Goal: Information Seeking & Learning: Learn about a topic

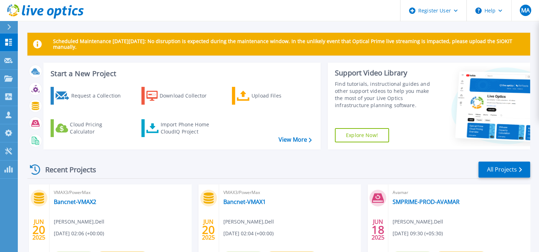
click at [180, 164] on div "Recent Projects All Projects" at bounding box center [278, 170] width 503 height 18
click at [1, 28] on button at bounding box center [9, 27] width 18 height 12
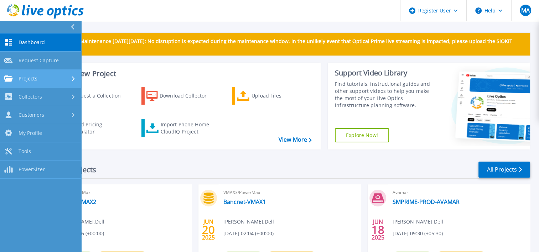
click at [50, 78] on div "Projects" at bounding box center [40, 79] width 73 height 6
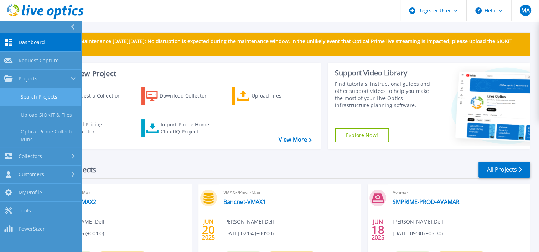
click at [51, 94] on link "Search Projects" at bounding box center [40, 97] width 81 height 18
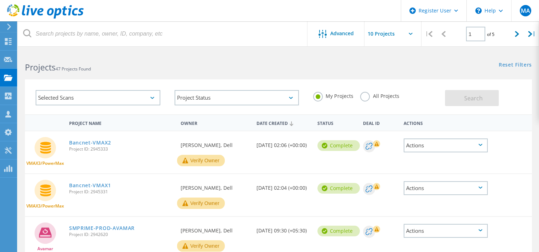
click at [364, 95] on label "All Projects" at bounding box center [379, 95] width 39 height 7
click at [0, 0] on input "All Projects" at bounding box center [0, 0] width 0 height 0
click at [471, 98] on span "Search" at bounding box center [473, 98] width 19 height 8
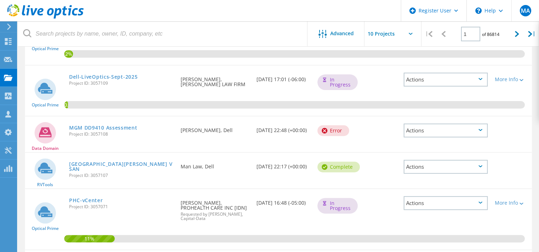
scroll to position [128, 0]
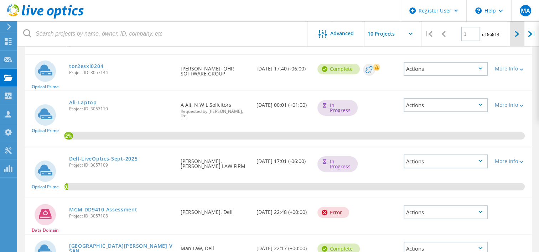
click at [518, 31] on icon at bounding box center [517, 34] width 4 height 6
type input "2"
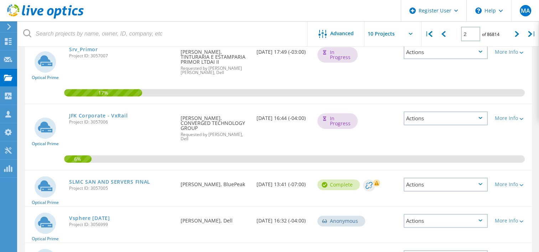
scroll to position [252, 0]
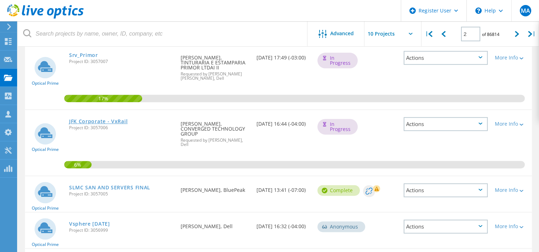
click at [97, 119] on link "JFK Corporate - VxRail" at bounding box center [98, 121] width 58 height 5
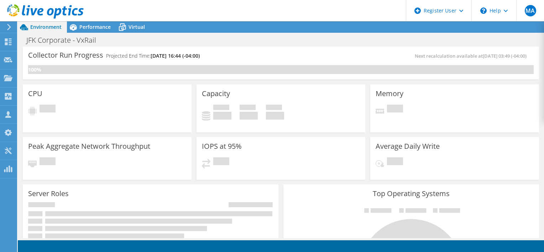
click at [211, 85] on div "Capacity Used 0 GiB Free 0 GiB Total 0 GiB" at bounding box center [281, 108] width 169 height 48
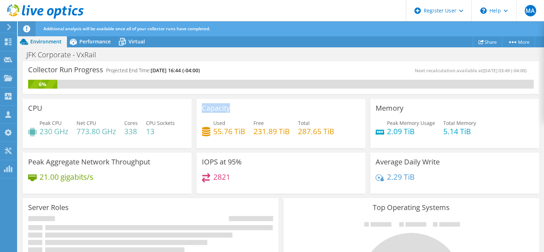
drag, startPoint x: 194, startPoint y: 98, endPoint x: 195, endPoint y: 144, distance: 45.6
click at [195, 144] on div "Capacity Used 55.76 TiB Free 231.89 TiB Total 287.65 TiB" at bounding box center [281, 123] width 174 height 52
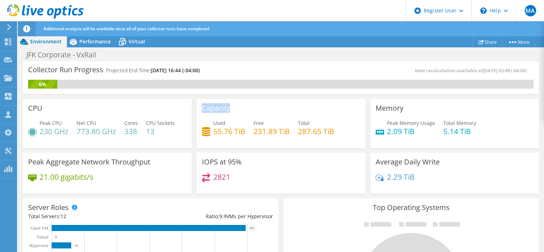
scroll to position [1, 0]
click at [194, 151] on div "IOPS at 95% 2821" at bounding box center [281, 172] width 174 height 44
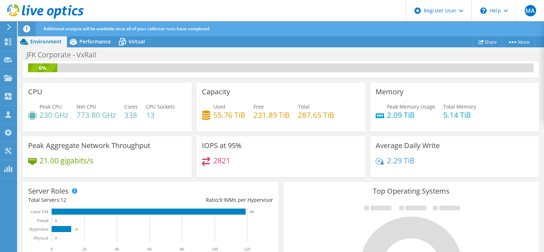
scroll to position [0, 0]
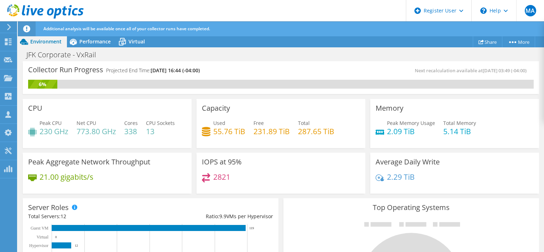
click at [50, 132] on h4 "230 GHz" at bounding box center [54, 132] width 29 height 8
click at [161, 143] on div "CPU Peak CPU 230 GHz Net CPU 773.80 GHz Cores 338 CPU Sockets 13" at bounding box center [107, 123] width 169 height 49
click at [156, 139] on div "Peak CPU 230 GHz Net CPU 773.80 GHz Cores 338 CPU Sockets 13" at bounding box center [107, 130] width 158 height 23
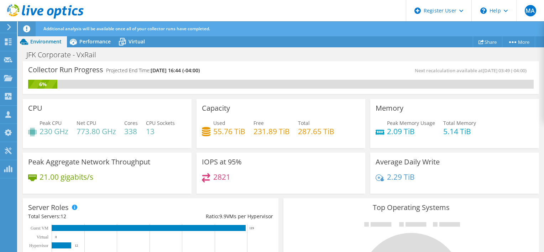
scroll to position [222, 0]
click at [134, 132] on h4 "338" at bounding box center [131, 132] width 14 height 8
drag, startPoint x: 134, startPoint y: 132, endPoint x: 166, endPoint y: 149, distance: 37.1
click at [166, 149] on div "CPU Peak CPU 230 GHz Net CPU 773.80 GHz Cores 338 CPU Sockets 13" at bounding box center [107, 124] width 174 height 54
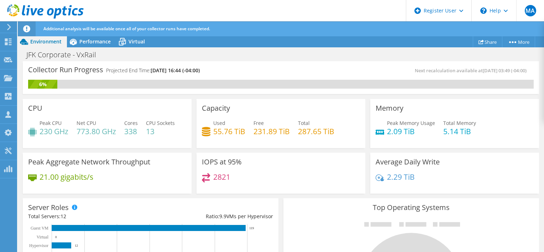
click at [130, 129] on h4 "338" at bounding box center [131, 132] width 14 height 8
drag, startPoint x: 130, startPoint y: 129, endPoint x: 135, endPoint y: 144, distance: 15.1
click at [135, 144] on div "CPU Peak CPU 230 GHz Net CPU 773.80 GHz Cores 338 CPU Sockets 13" at bounding box center [107, 123] width 169 height 49
click at [151, 130] on h4 "13" at bounding box center [160, 132] width 29 height 8
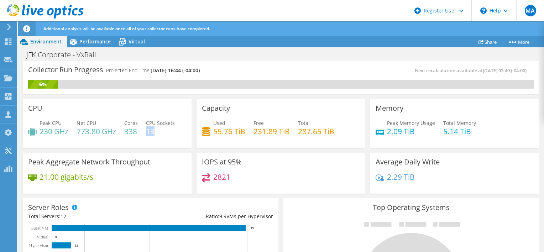
click at [151, 130] on h4 "13" at bounding box center [160, 132] width 29 height 8
drag, startPoint x: 151, startPoint y: 130, endPoint x: 150, endPoint y: 147, distance: 16.4
click at [150, 147] on div "CPU Peak CPU 230 GHz Net CPU 773.80 GHz Cores 338 CPU Sockets 13" at bounding box center [107, 123] width 169 height 49
click at [133, 143] on div "CPU Peak CPU 230 GHz Net CPU 773.80 GHz Cores 338 CPU Sockets 13" at bounding box center [107, 123] width 169 height 49
click at [395, 132] on h4 "2.09 TiB" at bounding box center [411, 132] width 48 height 8
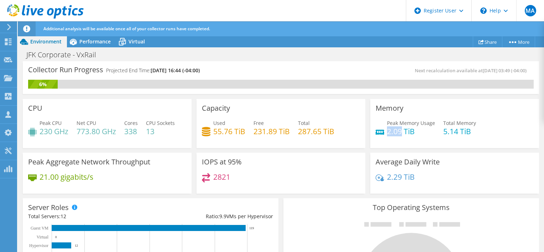
click at [395, 132] on h4 "2.09 TiB" at bounding box center [411, 132] width 48 height 8
drag, startPoint x: 395, startPoint y: 132, endPoint x: 446, endPoint y: 131, distance: 51.3
click at [446, 131] on h4 "5.14 TiB" at bounding box center [460, 132] width 33 height 8
drag, startPoint x: 446, startPoint y: 131, endPoint x: 397, endPoint y: 153, distance: 54.1
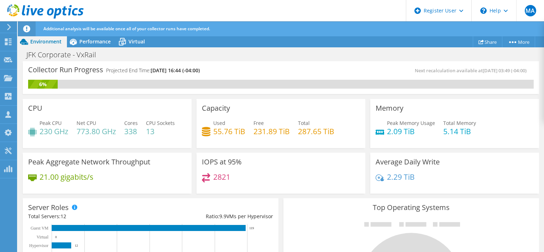
click at [397, 153] on div "Average Daily Write 2.29 TiB" at bounding box center [455, 173] width 169 height 41
click at [395, 132] on h4 "2.09 TiB" at bounding box center [411, 132] width 48 height 8
click at [114, 204] on div "Server Roles Physical Servers represent bare metal servers that were targets of…" at bounding box center [151, 235] width 256 height 75
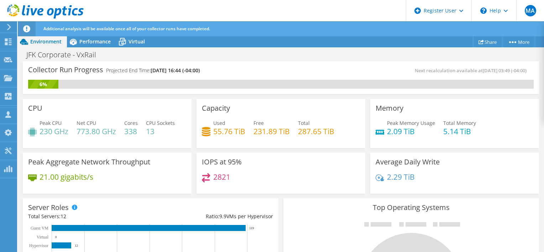
click at [135, 139] on div "Peak CPU 230 GHz Net CPU 773.80 GHz Cores 338 CPU Sockets 13" at bounding box center [107, 130] width 158 height 23
click at [66, 215] on span "12" at bounding box center [64, 216] width 6 height 7
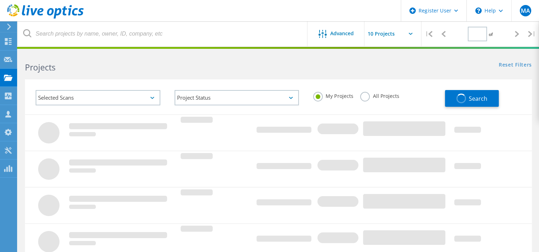
type input "2"
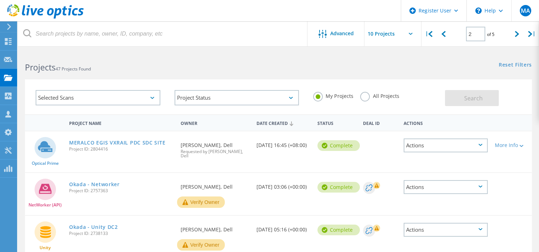
scroll to position [1, 0]
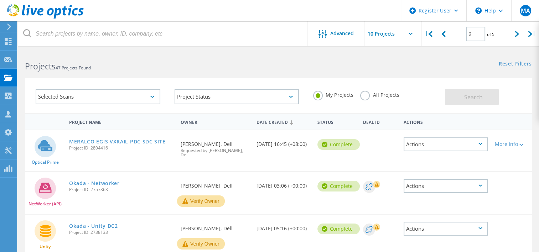
click at [102, 141] on link "MERALCO EGIS VXRAIL PDC SDC SITE" at bounding box center [117, 141] width 96 height 5
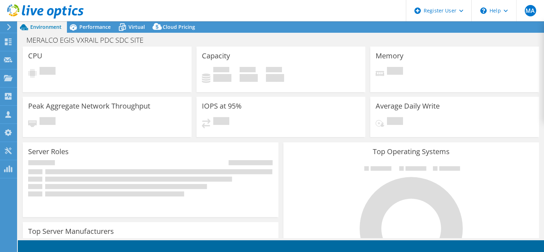
select select "USD"
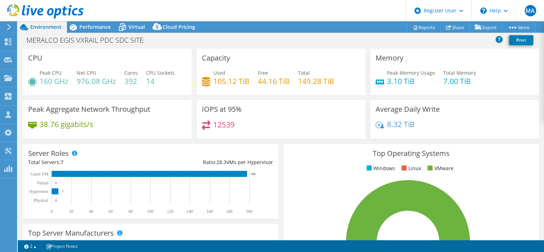
click at [84, 80] on h4 "976.08 GHz" at bounding box center [97, 81] width 40 height 8
drag, startPoint x: 84, startPoint y: 80, endPoint x: 86, endPoint y: 97, distance: 16.8
click at [86, 97] on div "CPU Peak CPU 160 GHz Net CPU 976.08 GHz Cores 392 CPU Sockets 14" at bounding box center [107, 74] width 174 height 51
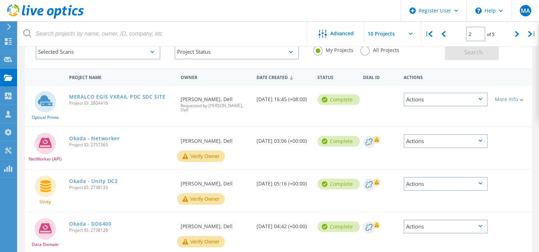
scroll to position [47, 0]
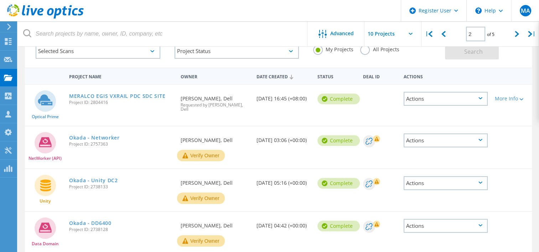
click at [365, 51] on label "All Projects" at bounding box center [379, 48] width 39 height 7
click at [0, 0] on input "All Projects" at bounding box center [0, 0] width 0 height 0
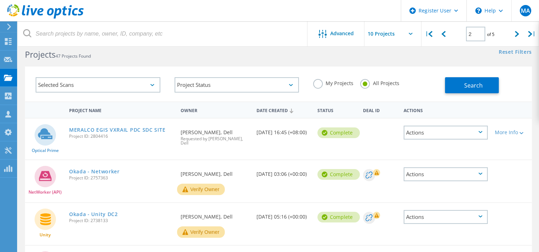
scroll to position [0, 0]
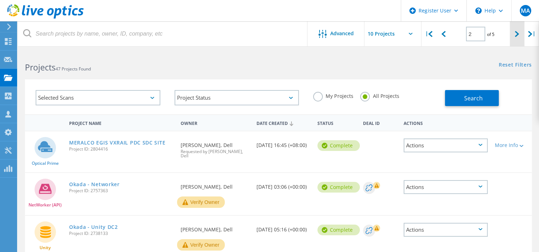
click at [517, 33] on icon at bounding box center [517, 34] width 4 height 6
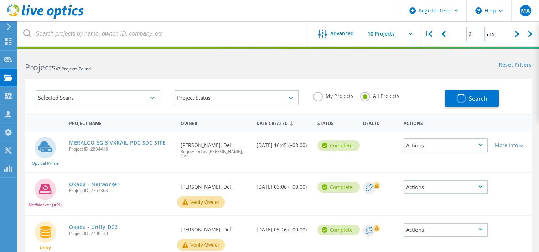
click at [392, 56] on div "Reset Filters Show Filters" at bounding box center [408, 58] width 260 height 13
click at [399, 61] on div "Reset Filters Show Filters" at bounding box center [408, 58] width 260 height 13
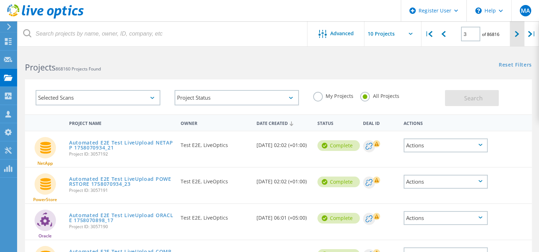
click at [514, 38] on div at bounding box center [517, 33] width 15 height 25
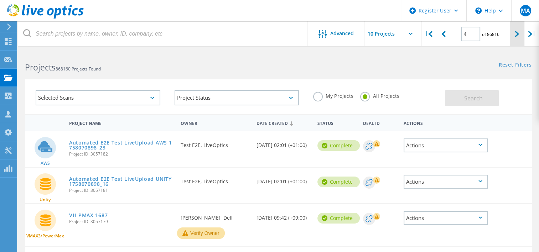
click at [513, 36] on div at bounding box center [517, 33] width 15 height 25
type input "5"
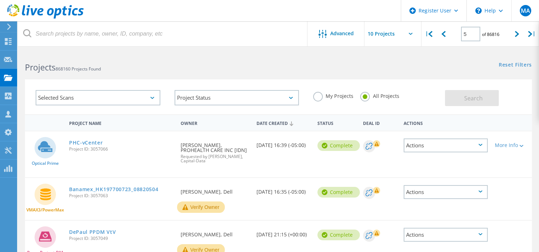
scroll to position [63, 0]
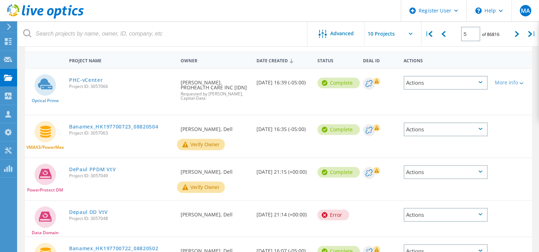
click at [138, 163] on div "DePaul PPDM VtV Project ID: 3057049" at bounding box center [122, 171] width 112 height 27
click at [93, 81] on link "PHC-vCenter" at bounding box center [86, 80] width 34 height 5
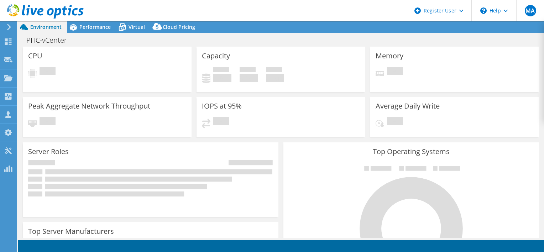
select select "USD"
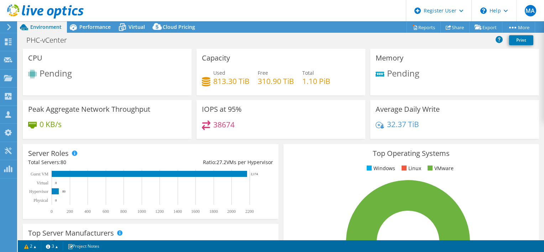
click at [235, 141] on div "IOPS at 95% 38674" at bounding box center [281, 121] width 174 height 43
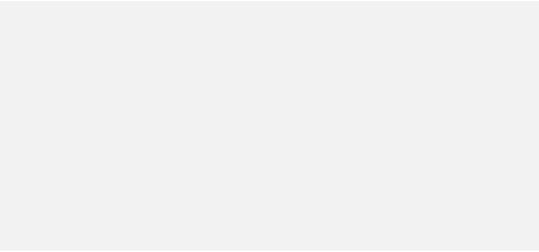
scroll to position [64, 0]
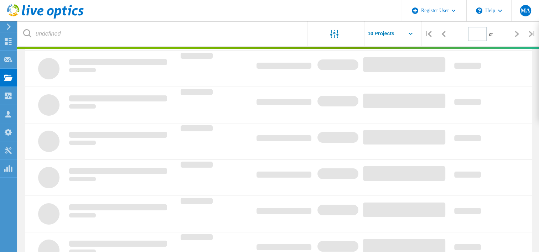
type input "5"
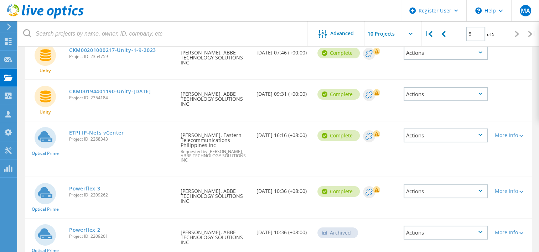
scroll to position [95, 0]
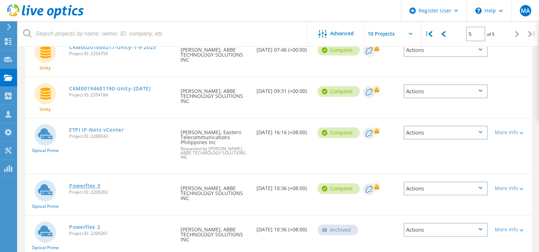
click at [91, 183] on link "Powerflex 3" at bounding box center [84, 185] width 31 height 5
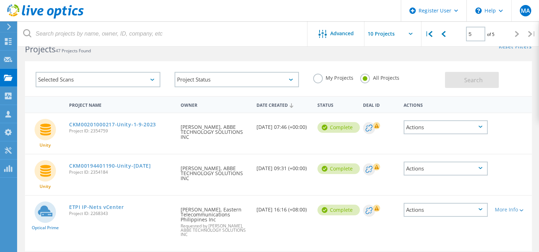
scroll to position [18, 0]
click at [147, 83] on div "Selected Scans" at bounding box center [98, 79] width 125 height 15
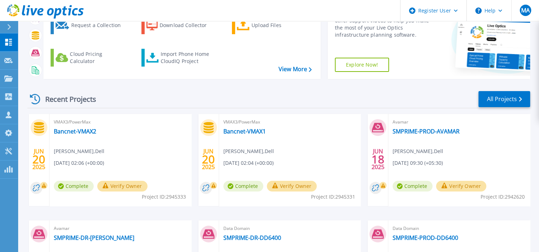
scroll to position [62, 0]
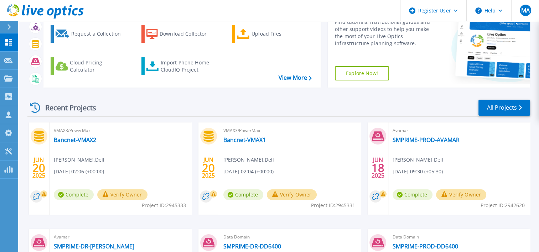
click at [10, 29] on icon at bounding box center [9, 27] width 4 height 6
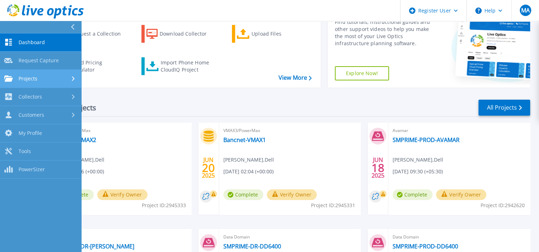
click at [23, 78] on span "Projects" at bounding box center [28, 79] width 19 height 6
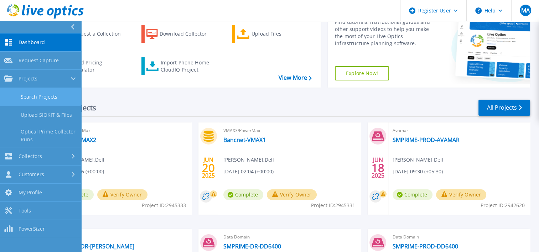
click at [36, 95] on link "Search Projects" at bounding box center [40, 97] width 81 height 18
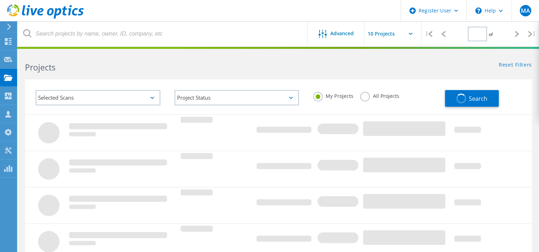
type input "5"
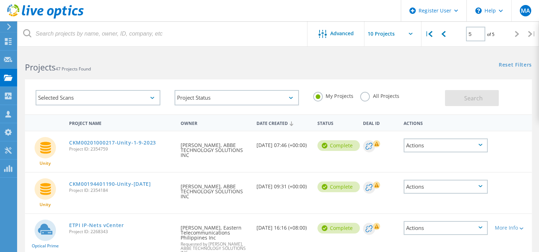
click at [367, 93] on label "All Projects" at bounding box center [379, 95] width 39 height 7
click at [0, 0] on input "All Projects" at bounding box center [0, 0] width 0 height 0
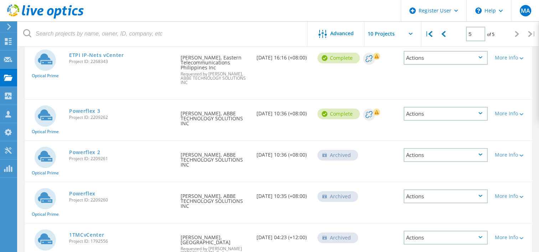
scroll to position [171, 0]
click at [92, 149] on link "Powerflex 2" at bounding box center [84, 151] width 31 height 5
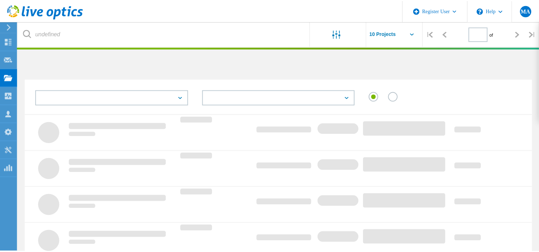
scroll to position [171, 0]
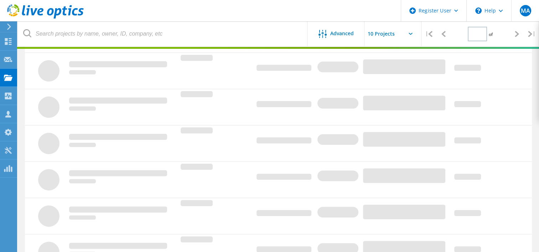
type input "5"
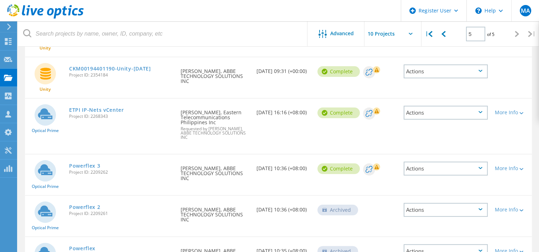
scroll to position [0, 0]
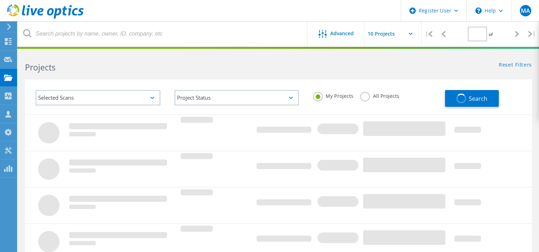
type input "5"
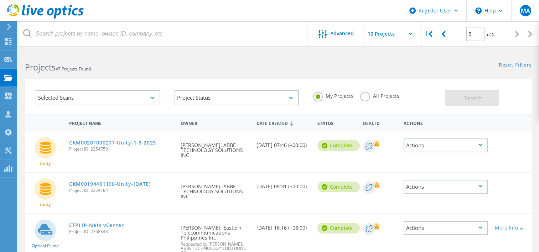
click at [365, 94] on label "All Projects" at bounding box center [379, 95] width 39 height 7
click at [0, 0] on input "All Projects" at bounding box center [0, 0] width 0 height 0
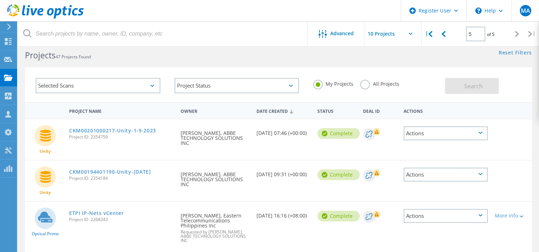
scroll to position [9, 0]
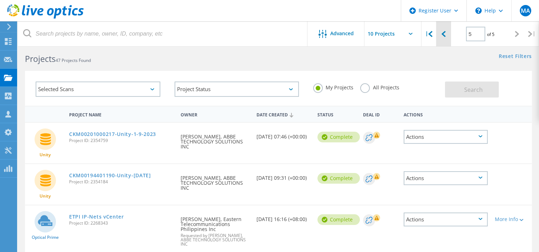
click at [446, 34] on div at bounding box center [443, 33] width 15 height 25
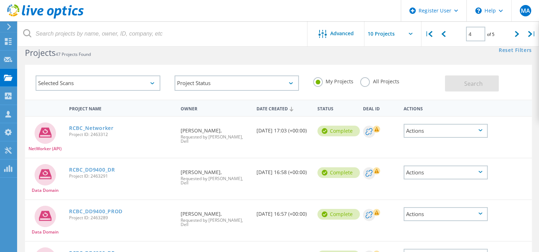
scroll to position [0, 0]
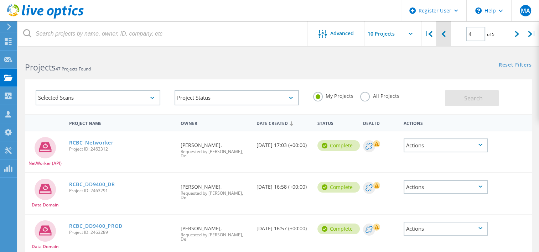
click at [446, 36] on div at bounding box center [443, 33] width 15 height 25
type input "3"
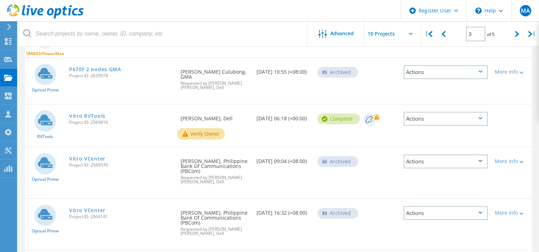
scroll to position [107, 0]
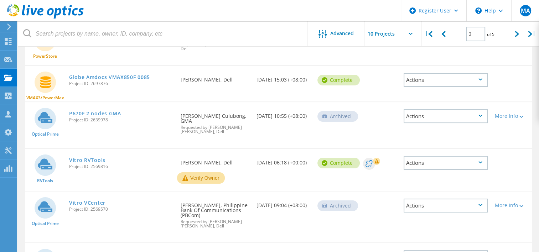
click at [93, 111] on link "P670F 2 nodes GMA" at bounding box center [95, 113] width 52 height 5
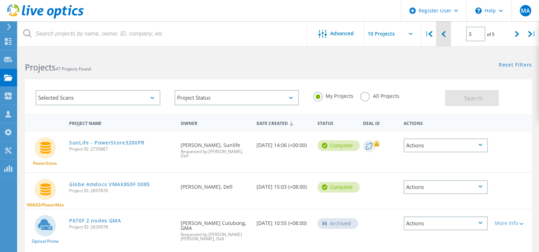
click at [443, 38] on div at bounding box center [443, 33] width 15 height 25
type input "2"
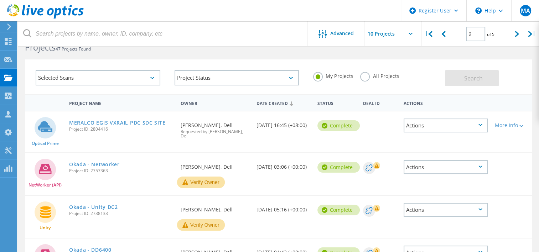
scroll to position [22, 0]
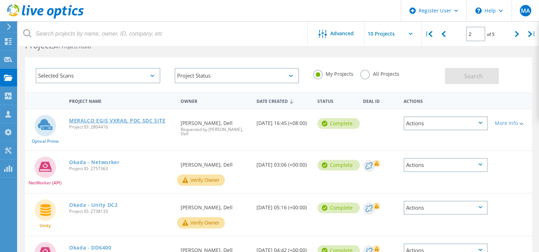
click at [117, 120] on link "MERALCO EGIS VXRAIL PDC SDC SITE" at bounding box center [117, 120] width 96 height 5
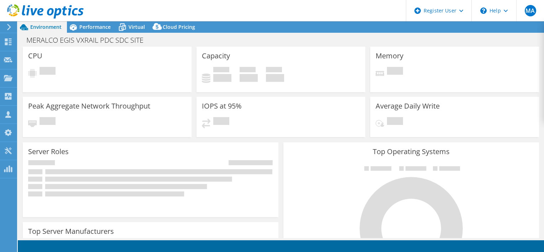
select select "USD"
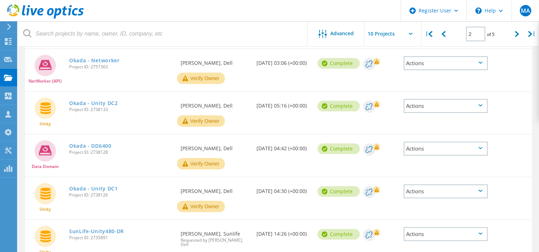
scroll to position [120, 0]
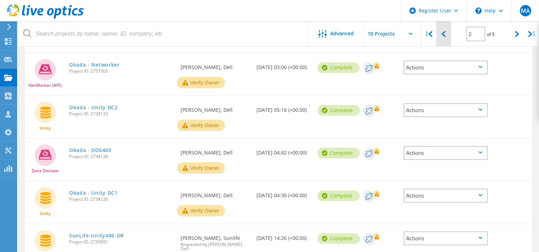
click at [446, 30] on div at bounding box center [443, 33] width 15 height 25
type input "1"
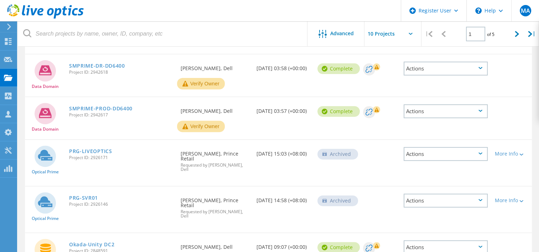
scroll to position [322, 0]
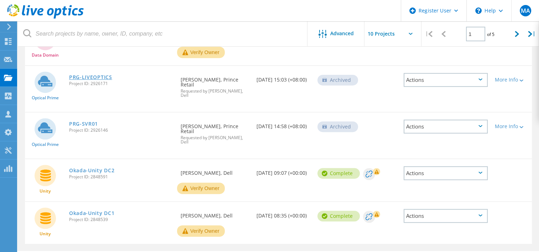
click at [87, 77] on link "PRG-LIVEOPTICS" at bounding box center [90, 77] width 43 height 5
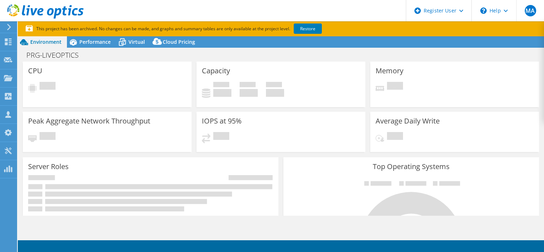
select select "USD"
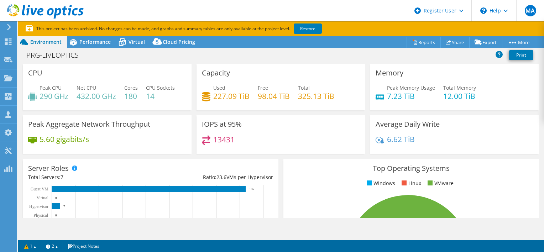
click at [51, 97] on h4 "290 GHz" at bounding box center [54, 96] width 29 height 8
click at [86, 95] on h4 "432.00 GHz" at bounding box center [97, 96] width 40 height 8
click at [85, 98] on h4 "432.00 GHz" at bounding box center [97, 96] width 40 height 8
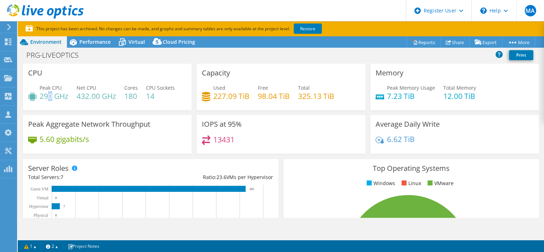
drag, startPoint x: 85, startPoint y: 98, endPoint x: 51, endPoint y: 97, distance: 34.6
click at [51, 97] on h4 "290 GHz" at bounding box center [54, 96] width 29 height 8
drag, startPoint x: 51, startPoint y: 97, endPoint x: 87, endPoint y: 101, distance: 37.0
click at [87, 101] on div "Peak CPU 290 GHz Net CPU 432.00 GHz Cores 180 CPU Sockets 14" at bounding box center [107, 95] width 158 height 23
click at [280, 53] on div "PRG-LIVEOPTICS Print" at bounding box center [281, 54] width 527 height 13
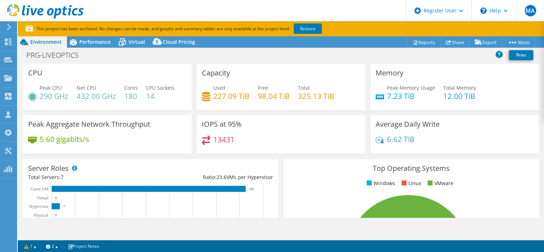
click at [281, 55] on div "PRG-LIVEOPTICS Print" at bounding box center [281, 54] width 527 height 13
click at [332, 111] on div "Capacity Used 227.09 TiB Free 98.04 TiB Total 325.13 TiB" at bounding box center [281, 89] width 174 height 51
click at [404, 105] on div "Peak Memory Usage 7.23 TiB Total Memory 12.00 TiB" at bounding box center [455, 95] width 158 height 23
click at [265, 128] on div "IOPS at 95% 13431" at bounding box center [281, 134] width 169 height 39
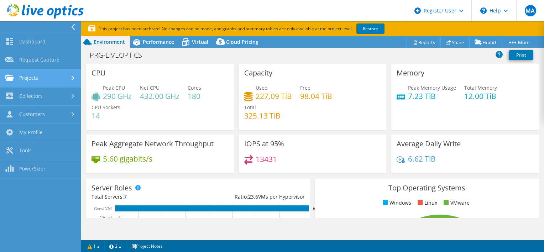
click at [26, 78] on link "Projects" at bounding box center [40, 78] width 81 height 18
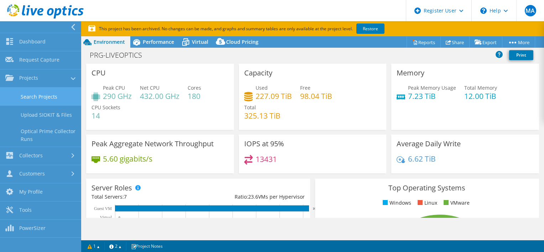
click at [33, 92] on link "Search Projects" at bounding box center [40, 97] width 81 height 18
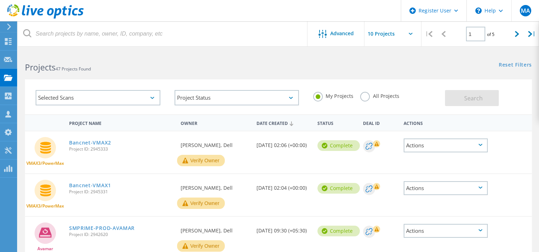
click at [366, 95] on label "All Projects" at bounding box center [379, 95] width 39 height 7
click at [0, 0] on input "All Projects" at bounding box center [0, 0] width 0 height 0
click at [458, 103] on button "Search" at bounding box center [472, 98] width 54 height 16
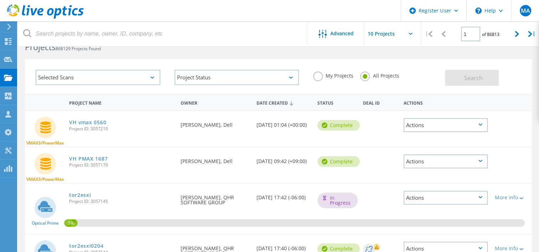
scroll to position [9, 0]
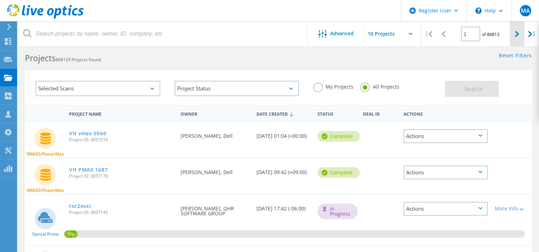
click at [517, 33] on icon at bounding box center [517, 34] width 4 height 6
type input "2"
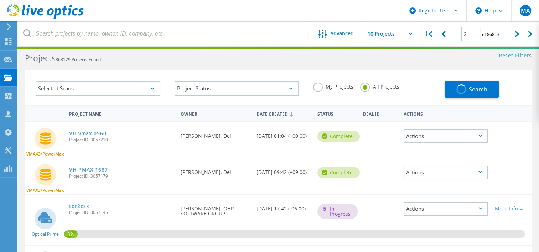
click at [172, 67] on div "Selected Scans Project Status In Progress Complete Published Anonymous Archived…" at bounding box center [278, 83] width 521 height 44
click at [170, 82] on div "Project Status In Progress Complete Published Anonymous Archived Error" at bounding box center [236, 89] width 139 height 30
click at [168, 88] on div "Project Status In Progress Complete Published Anonymous Archived Error" at bounding box center [236, 89] width 139 height 30
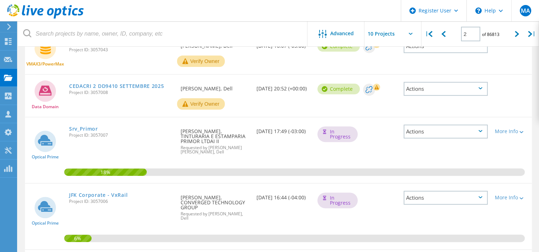
scroll to position [215, 0]
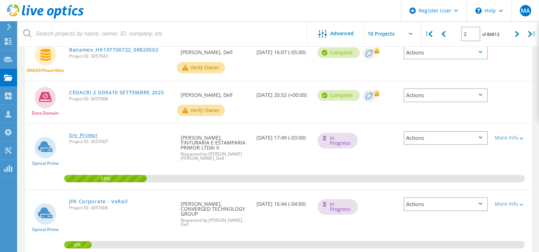
click at [89, 133] on link "Srv_Primor" at bounding box center [83, 135] width 29 height 5
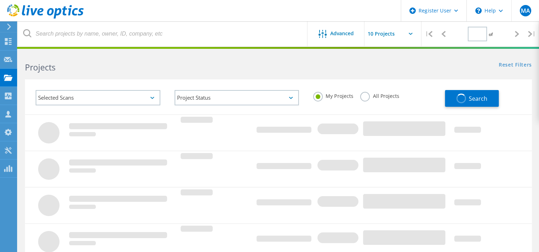
type input "2"
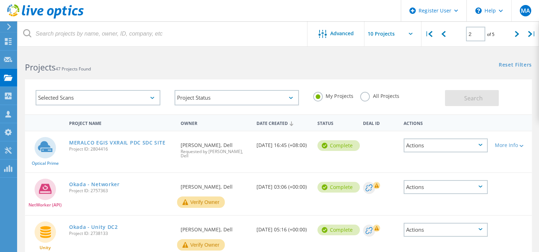
click at [364, 99] on label "All Projects" at bounding box center [379, 95] width 39 height 7
click at [0, 0] on input "All Projects" at bounding box center [0, 0] width 0 height 0
click at [459, 97] on button "Search" at bounding box center [472, 98] width 54 height 16
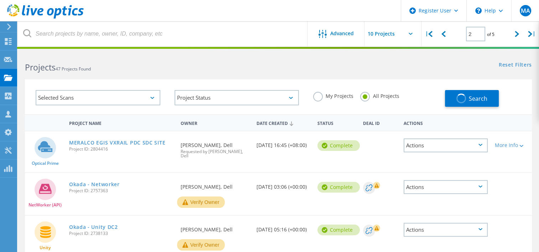
click at [385, 66] on div "Projects 47 Projects Found Reset Filters Show Filters" at bounding box center [278, 61] width 521 height 19
click at [388, 65] on div "Projects 47 Projects Found Reset Filters Show Filters" at bounding box center [278, 61] width 521 height 19
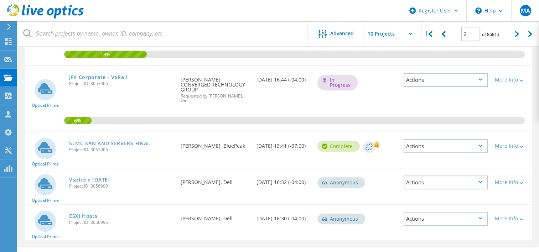
scroll to position [339, 0]
click at [91, 75] on link "JFK Corporate - VxRail" at bounding box center [98, 77] width 58 height 5
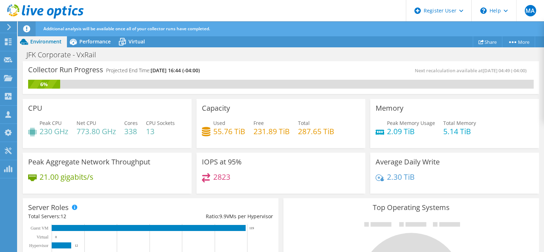
scroll to position [51, 0]
